Goal: Transaction & Acquisition: Purchase product/service

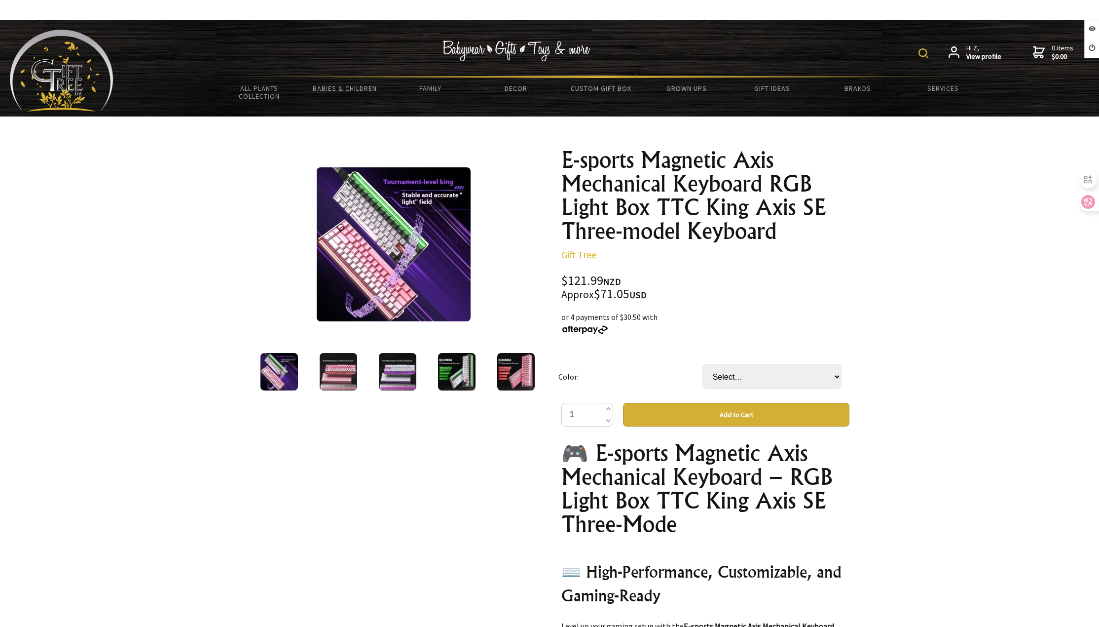
select select "Magnetic shaft gradient powder"
click at [703, 364] on select "Select… Magnetic Axis White Purple Magnetic shaft gradient powder (+ $23.00) Ki…" at bounding box center [772, 376] width 139 height 25
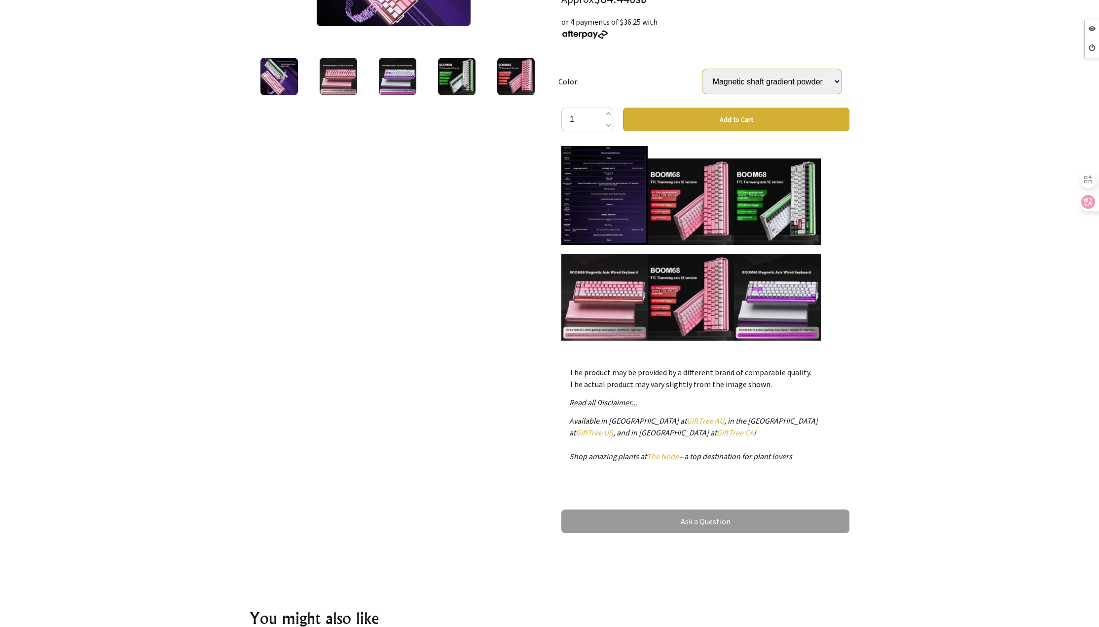
scroll to position [296, 0]
